Goal: Task Accomplishment & Management: Complete application form

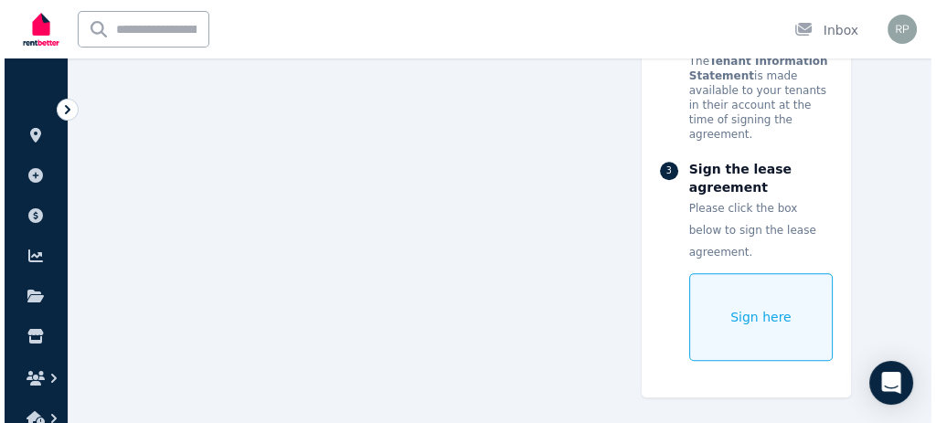
scroll to position [15302, 0]
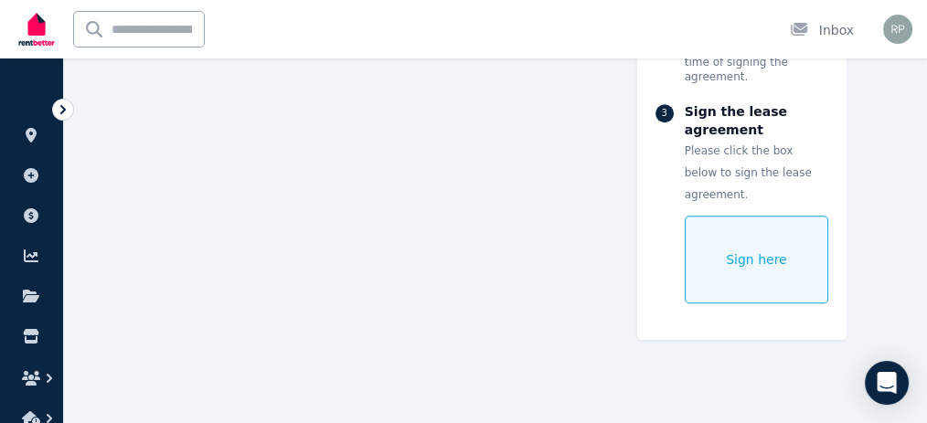
click at [785, 259] on span "Sign here" at bounding box center [756, 259] width 61 height 18
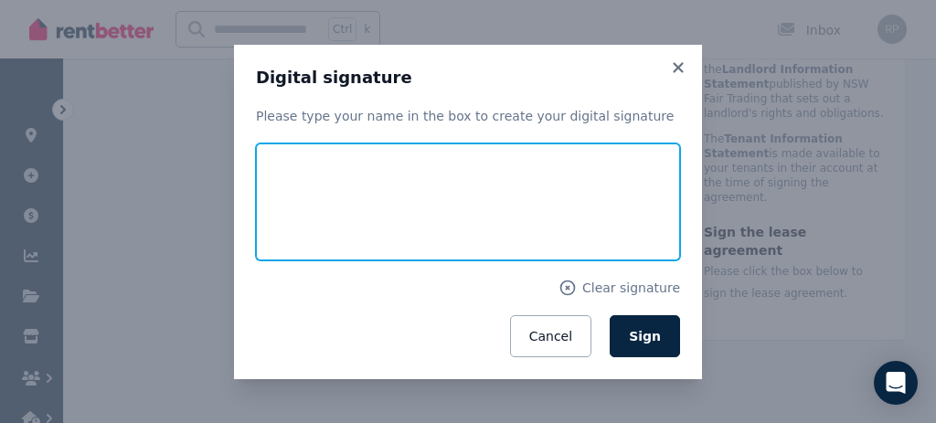
click at [439, 196] on input "text" at bounding box center [468, 202] width 424 height 117
type input "**********"
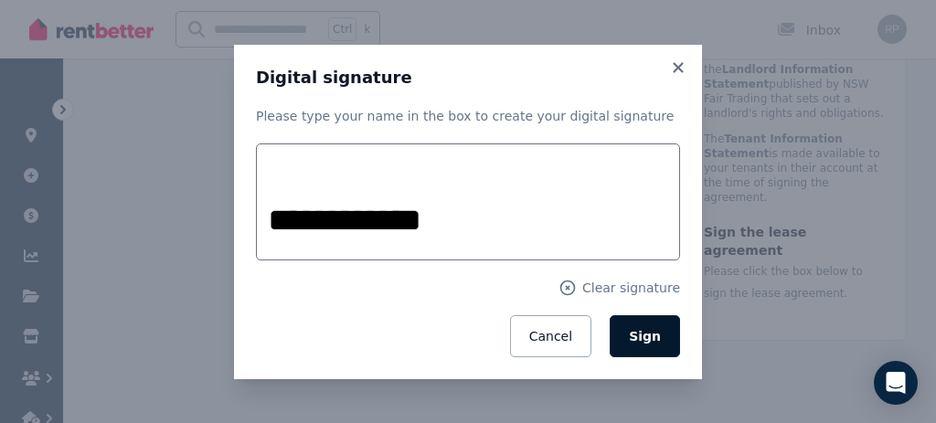
click at [627, 338] on button "Sign" at bounding box center [645, 336] width 70 height 42
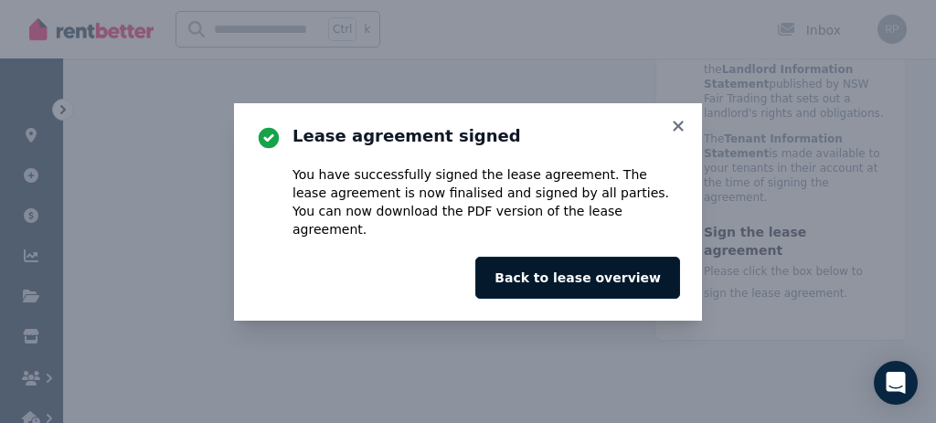
click at [609, 267] on button "Back to lease overview" at bounding box center [577, 278] width 205 height 42
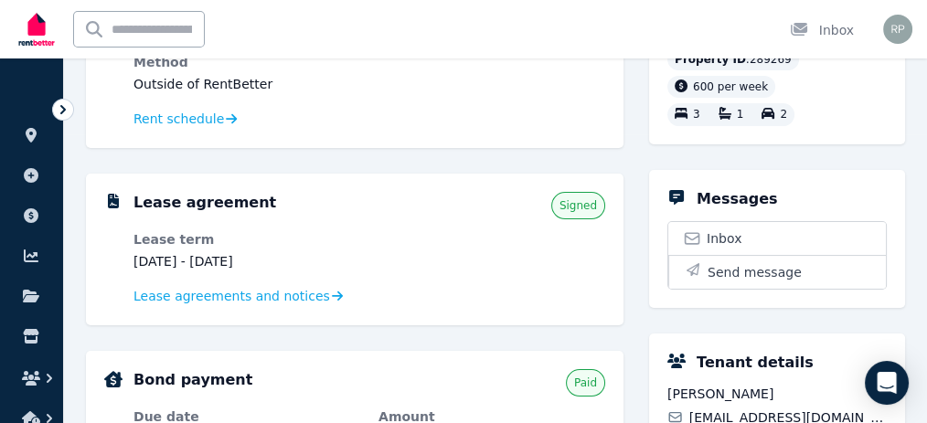
scroll to position [335, 0]
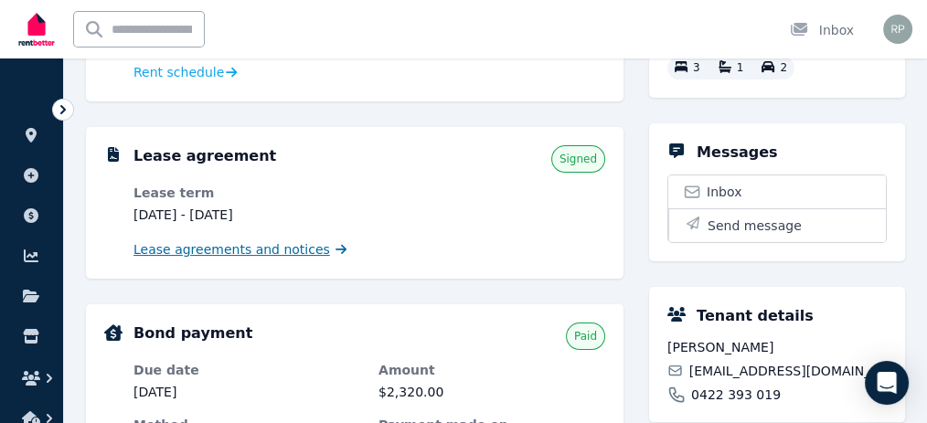
click at [299, 250] on span "Lease agreements and notices" at bounding box center [231, 249] width 197 height 18
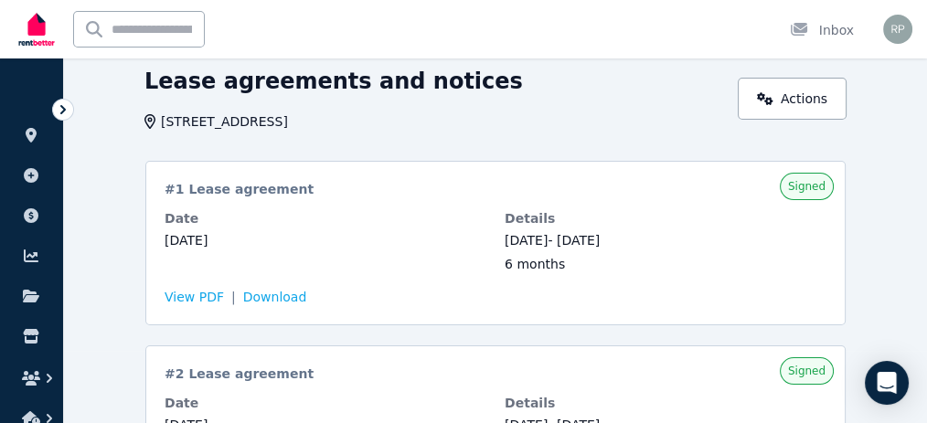
scroll to position [75, 0]
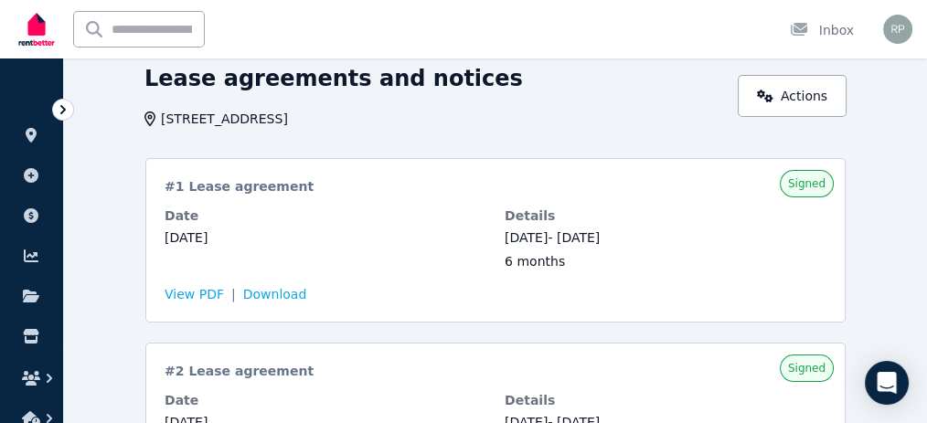
click at [0, 0] on span "View PDF" at bounding box center [0, 0] width 0 height 0
click at [0, 0] on img at bounding box center [0, 0] width 0 height 0
